Goal: Task Accomplishment & Management: Manage account settings

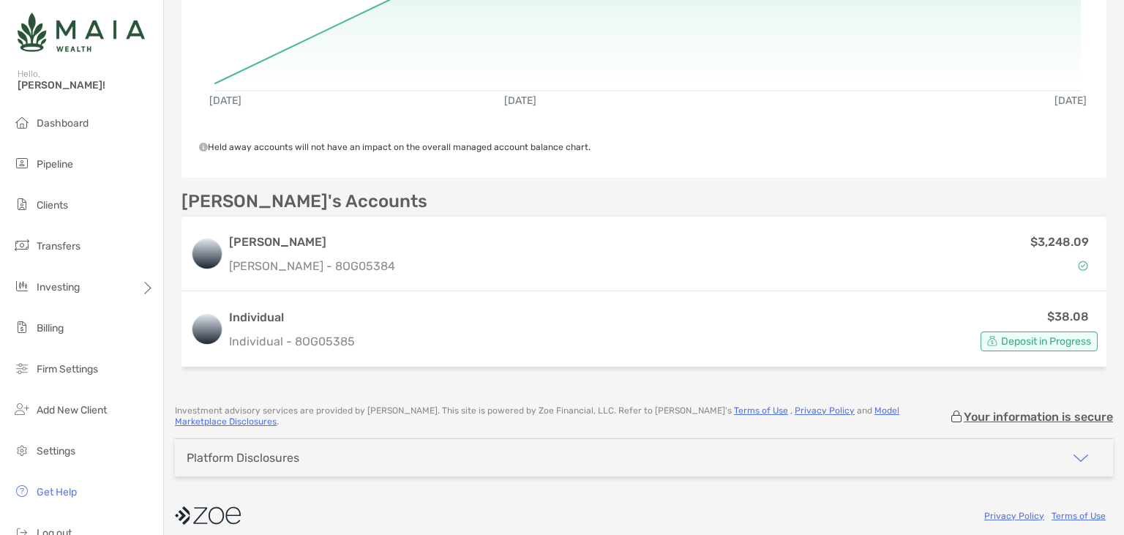
scroll to position [345, 0]
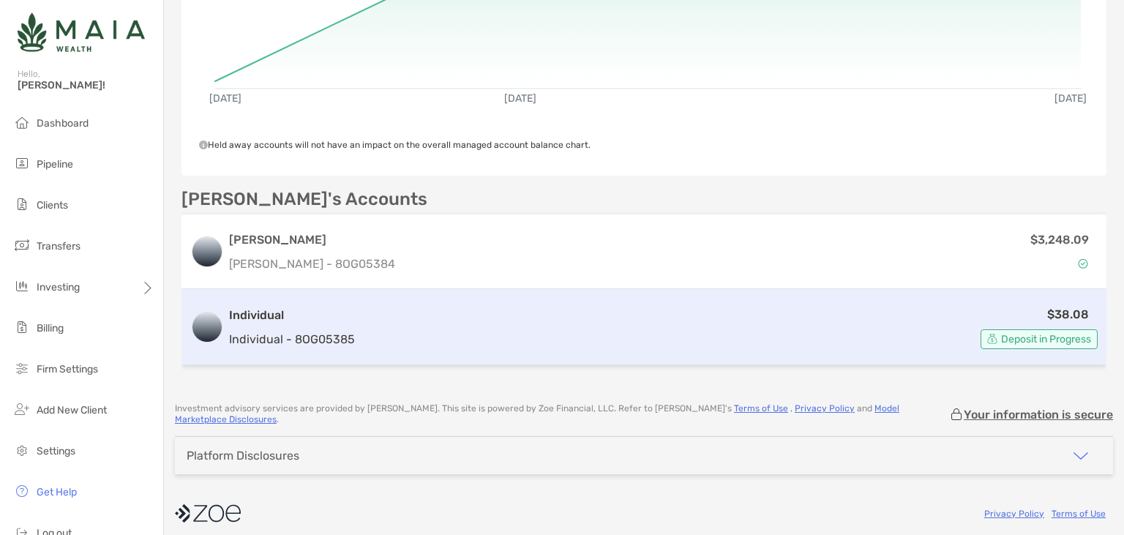
click at [308, 329] on div "Individual Individual - 8OG05385" at bounding box center [292, 328] width 126 height 42
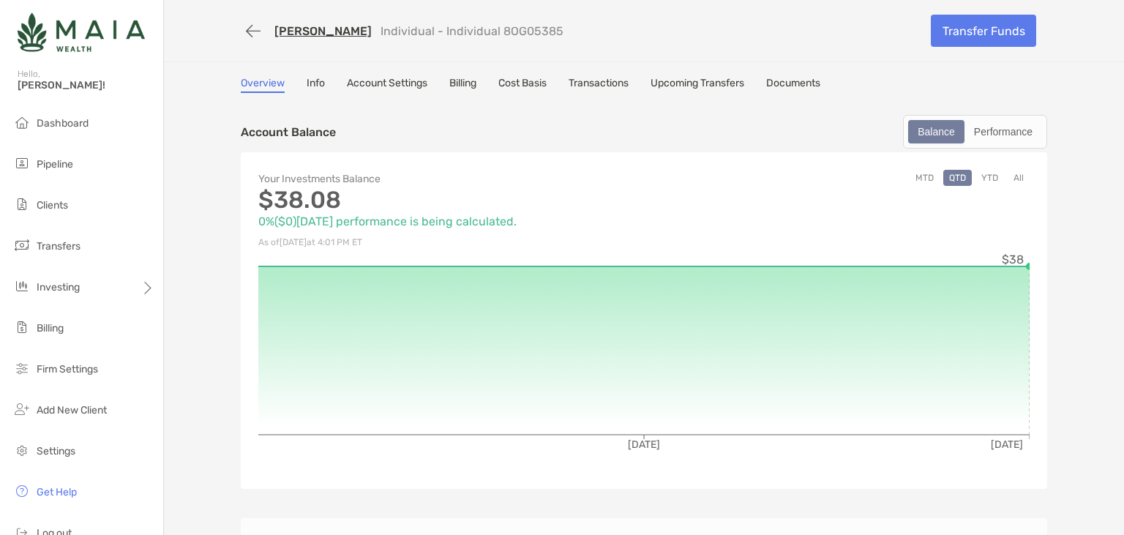
click at [707, 81] on link "Upcoming Transfers" at bounding box center [698, 85] width 94 height 16
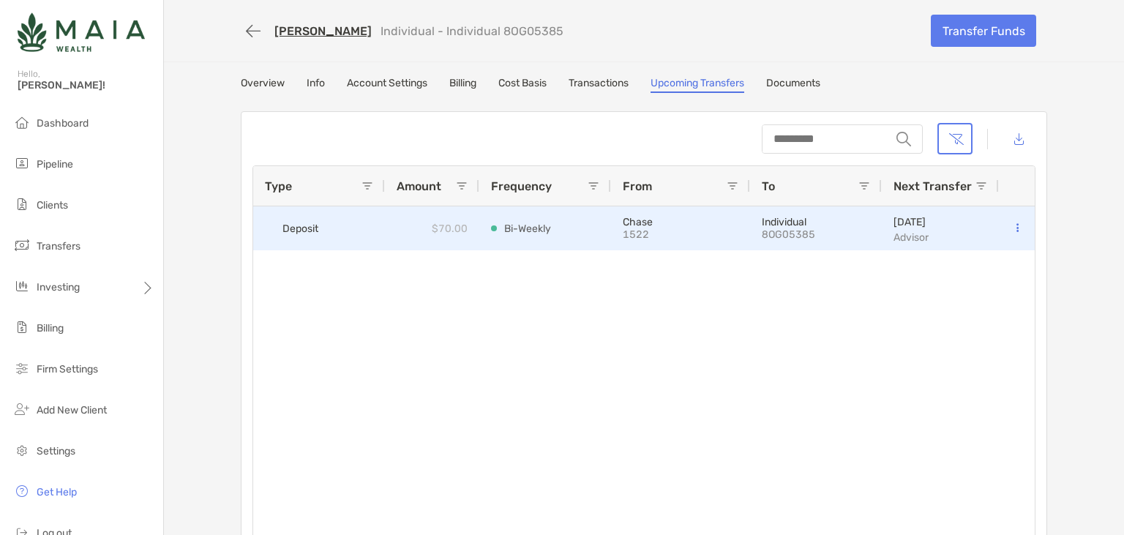
click at [1017, 227] on icon at bounding box center [1018, 228] width 2 height 10
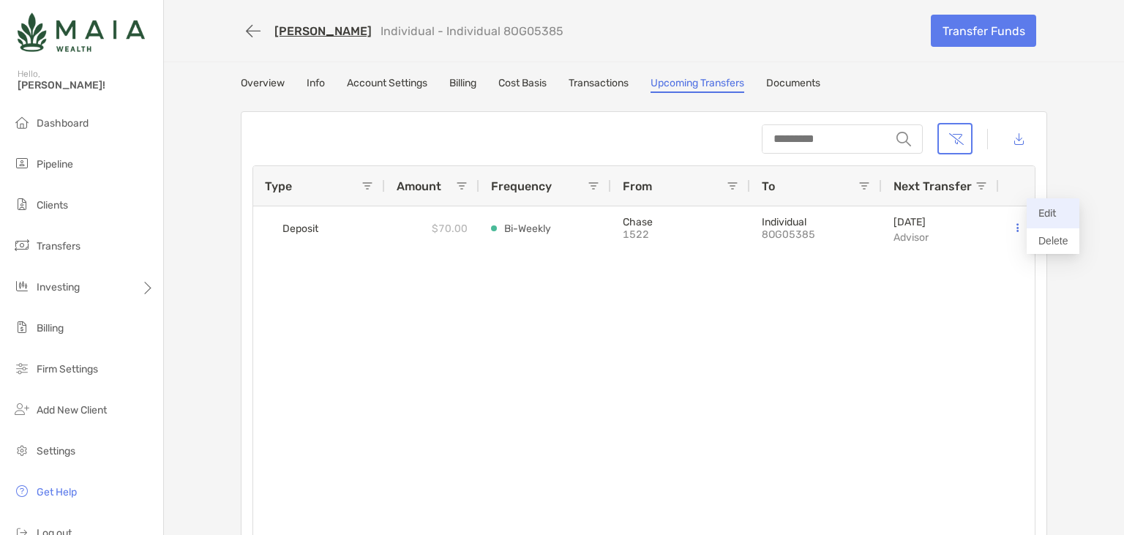
click at [1047, 214] on p "Edit" at bounding box center [1053, 213] width 29 height 18
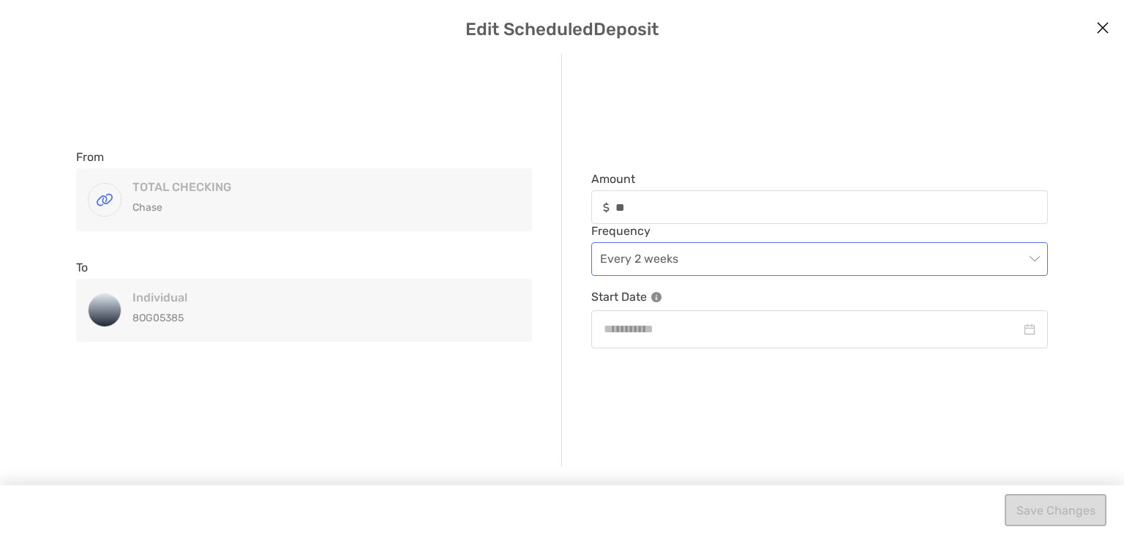
click at [701, 262] on span "Every 2 weeks" at bounding box center [819, 259] width 439 height 32
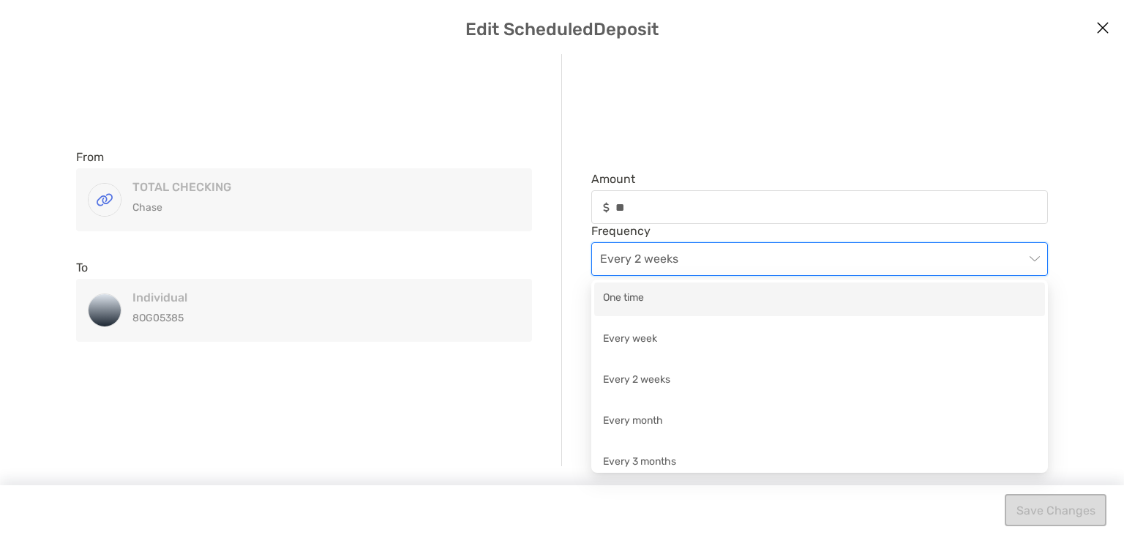
click at [643, 301] on div "One time" at bounding box center [819, 299] width 433 height 18
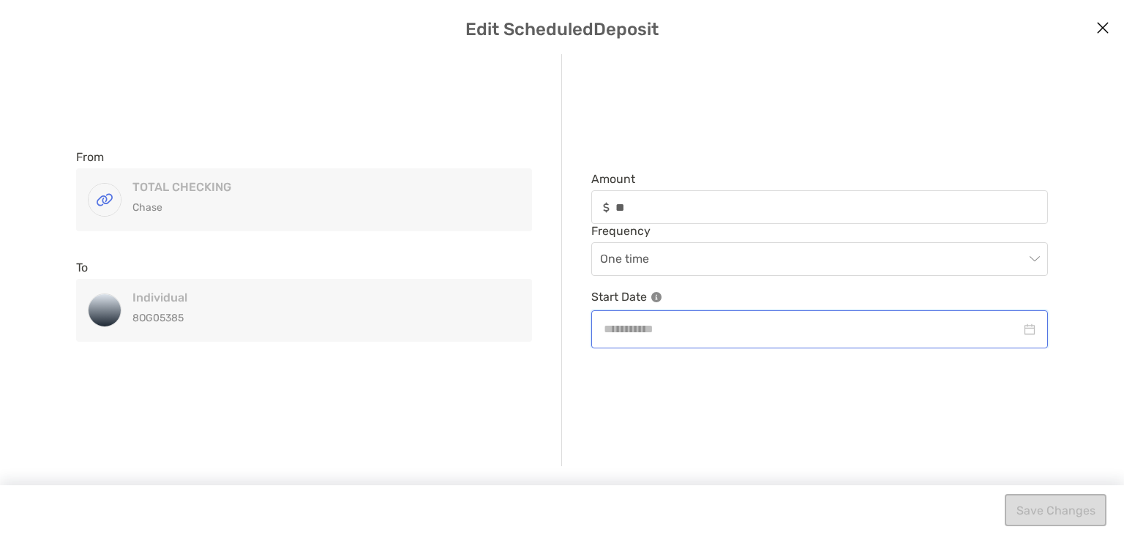
click at [683, 335] on input "modal" at bounding box center [812, 329] width 417 height 18
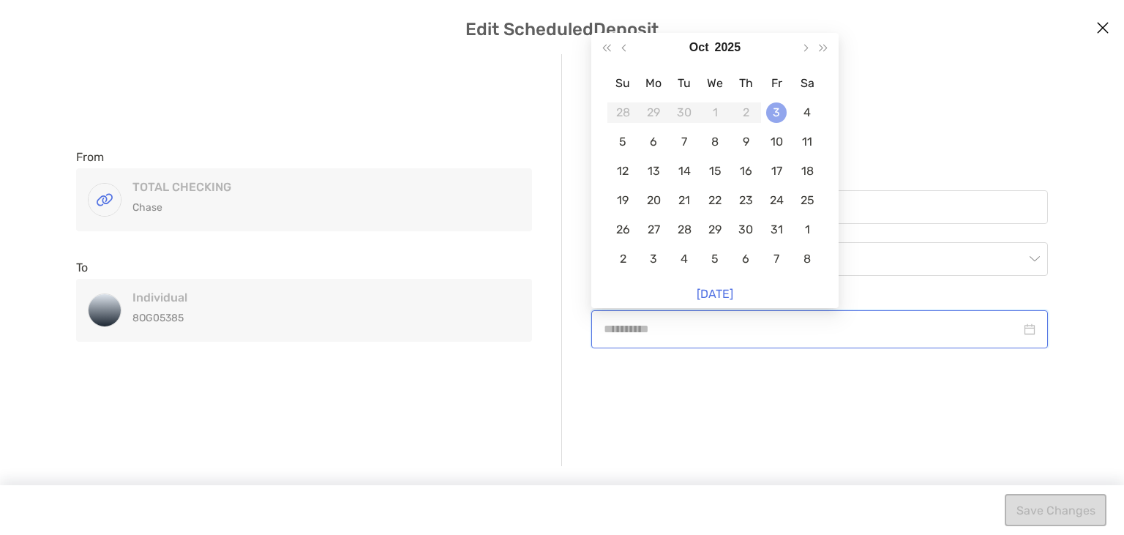
type input "**********"
click at [779, 114] on div "3" at bounding box center [776, 112] width 20 height 20
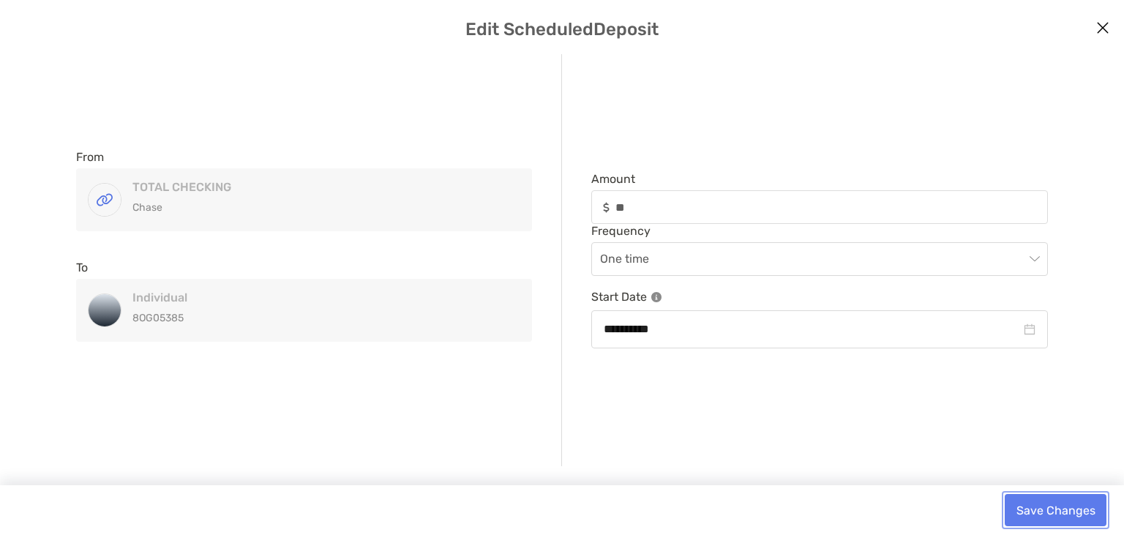
click at [1035, 512] on button "Save Changes" at bounding box center [1056, 510] width 102 height 32
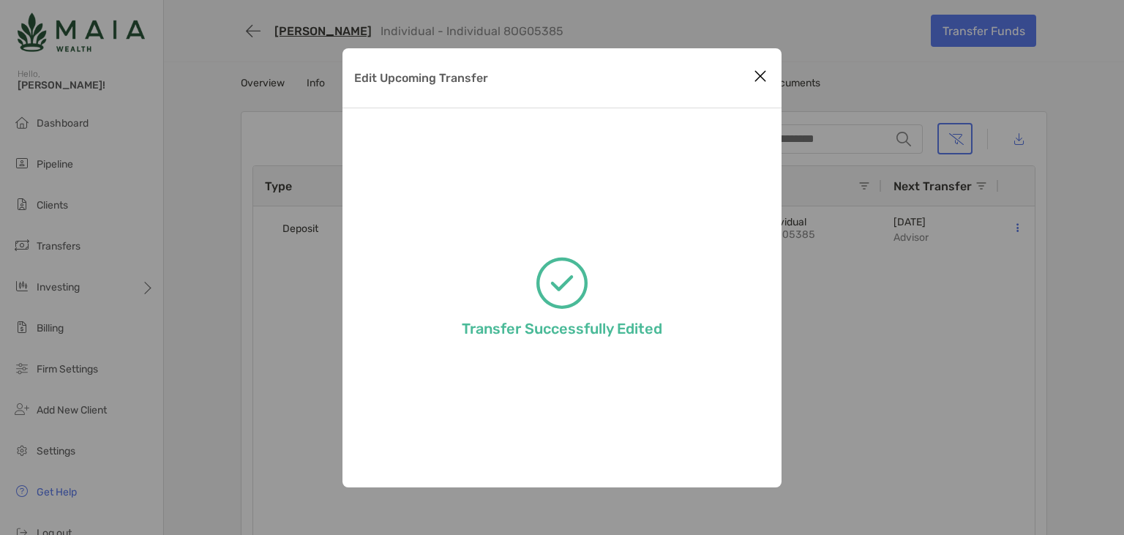
click at [764, 78] on icon "Close modal" at bounding box center [760, 76] width 13 height 18
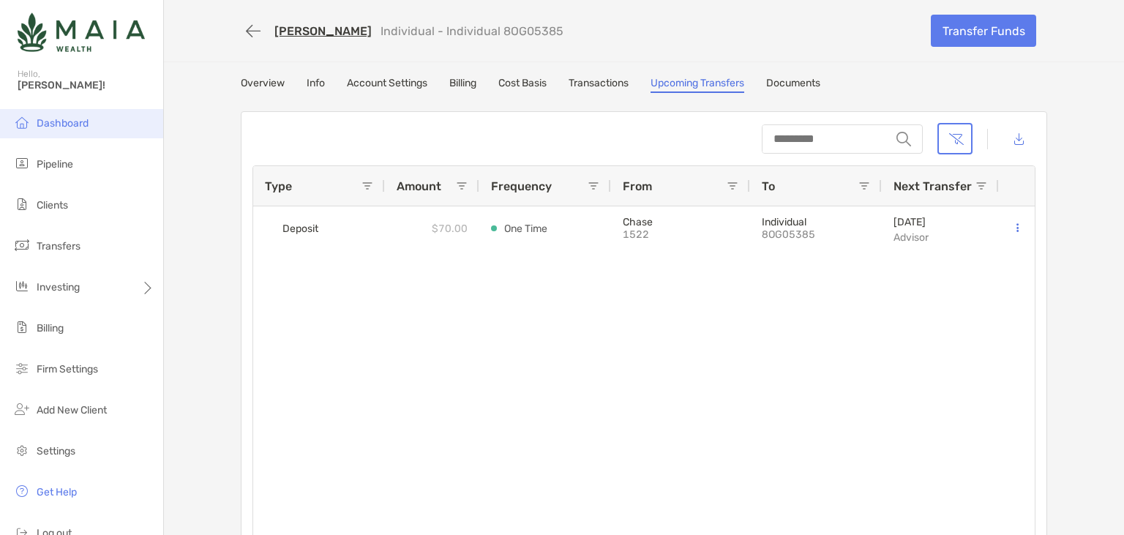
click at [57, 128] on span "Dashboard" at bounding box center [63, 123] width 52 height 12
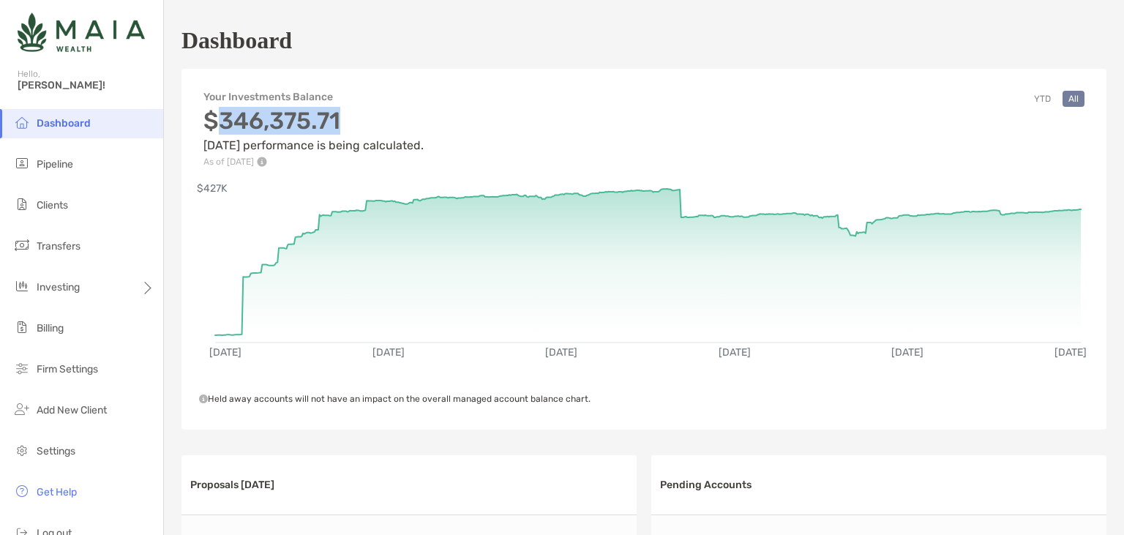
drag, startPoint x: 216, startPoint y: 119, endPoint x: 339, endPoint y: 133, distance: 123.8
click at [342, 133] on h3 "$346,375.71" at bounding box center [313, 121] width 220 height 28
copy h3 "346,375.71"
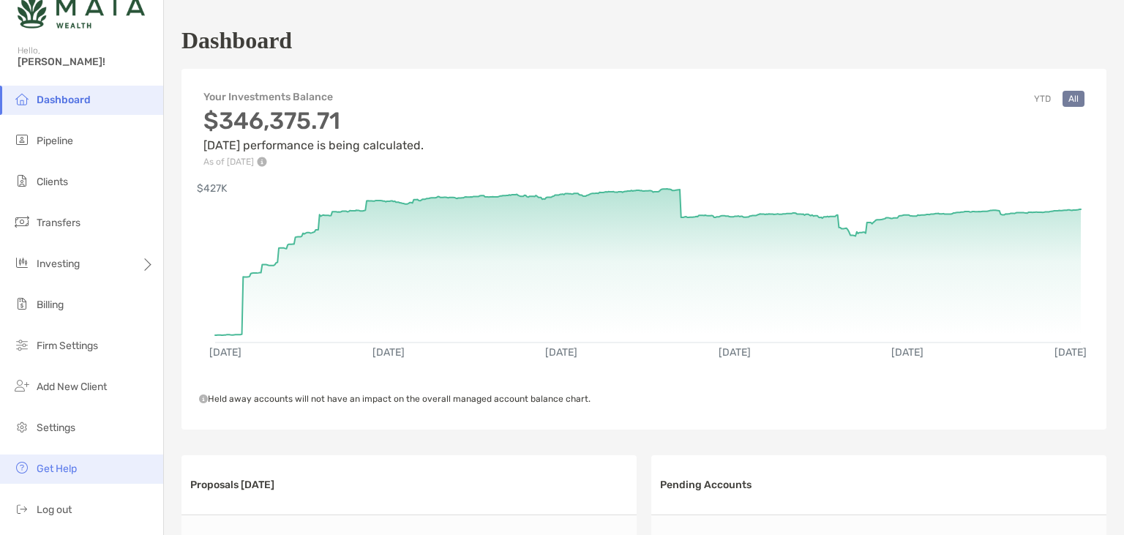
scroll to position [24, 0]
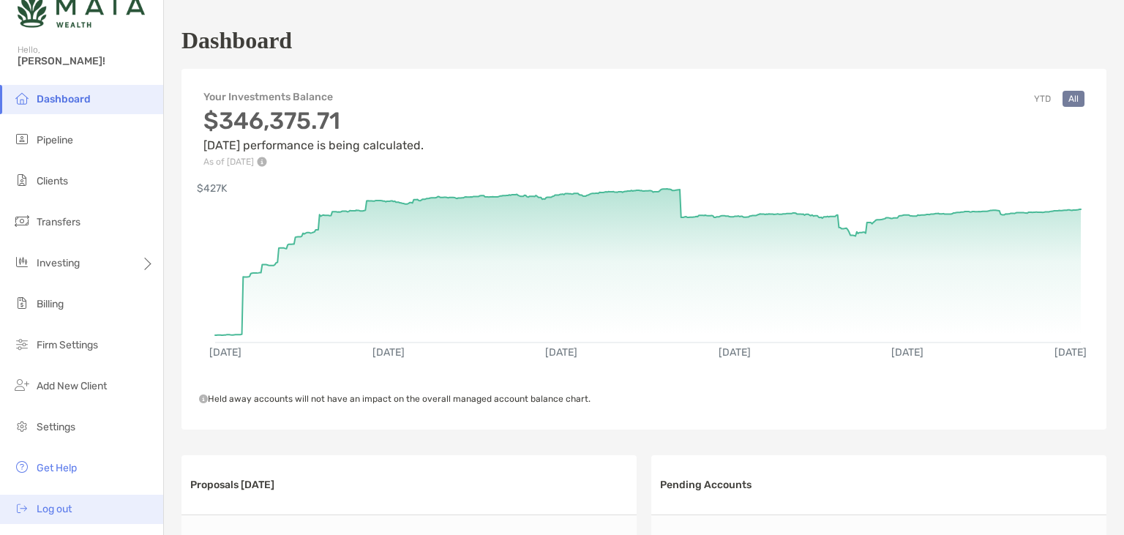
click at [54, 507] on span "Log out" at bounding box center [54, 509] width 35 height 12
